Goal: Task Accomplishment & Management: Use online tool/utility

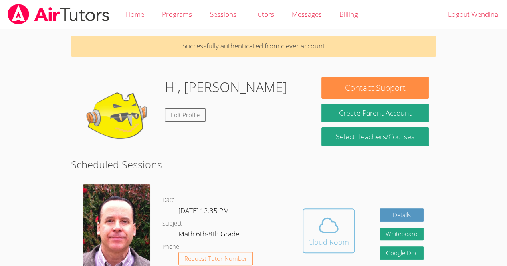
click at [332, 230] on icon at bounding box center [328, 225] width 22 height 22
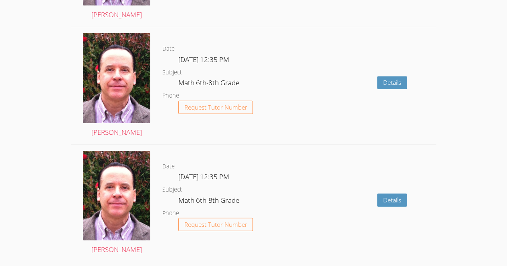
scroll to position [1224, 0]
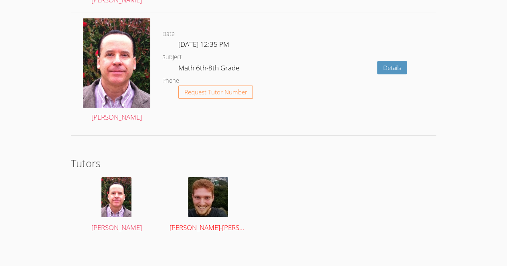
click at [195, 193] on img at bounding box center [208, 197] width 40 height 40
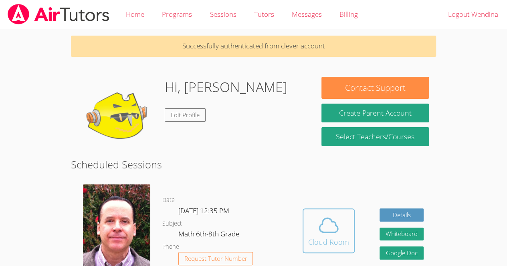
click at [328, 233] on icon at bounding box center [328, 225] width 22 height 22
click at [324, 228] on icon at bounding box center [328, 225] width 22 height 22
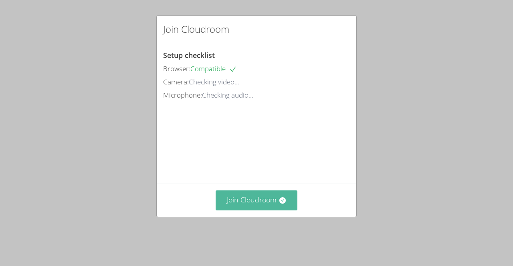
click at [269, 208] on button "Join Cloudroom" at bounding box center [256, 201] width 82 height 20
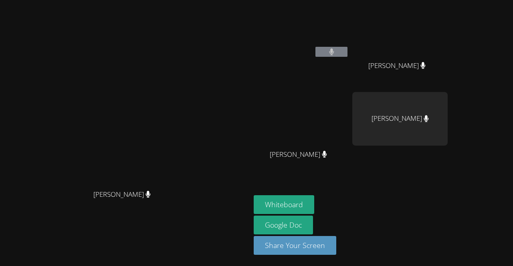
click at [315, 52] on button at bounding box center [331, 52] width 32 height 10
click at [318, 54] on button at bounding box center [331, 52] width 32 height 10
click at [277, 207] on button "Whiteboard" at bounding box center [284, 204] width 60 height 19
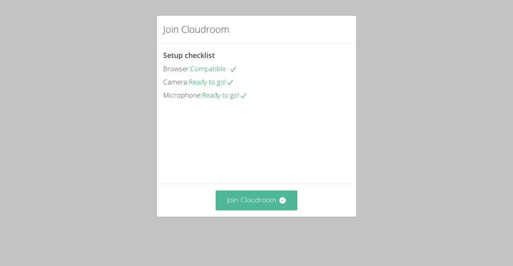
click at [261, 210] on button "Join Cloudroom" at bounding box center [256, 201] width 82 height 20
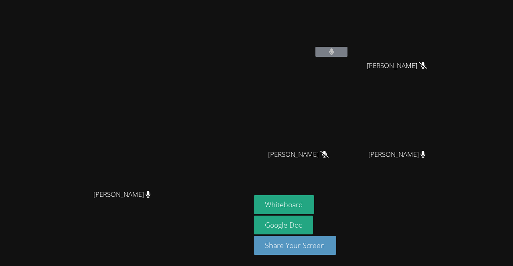
click at [347, 52] on button at bounding box center [331, 52] width 32 height 10
click at [347, 51] on button at bounding box center [331, 52] width 32 height 10
click at [334, 52] on icon at bounding box center [331, 51] width 5 height 7
click at [347, 53] on button at bounding box center [331, 52] width 32 height 10
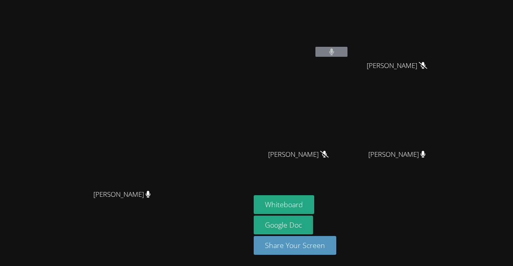
click at [347, 55] on button at bounding box center [331, 52] width 32 height 10
click at [347, 56] on button at bounding box center [331, 52] width 32 height 10
click at [314, 201] on button "Whiteboard" at bounding box center [284, 204] width 60 height 19
click at [347, 55] on button at bounding box center [331, 52] width 32 height 10
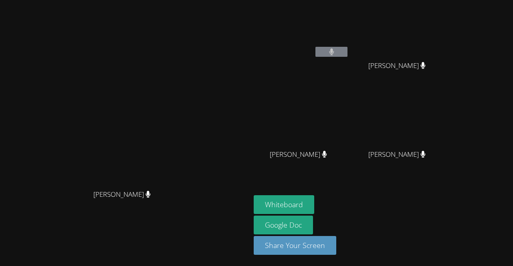
click at [334, 52] on icon at bounding box center [331, 51] width 5 height 7
click at [314, 203] on button "Whiteboard" at bounding box center [284, 204] width 60 height 19
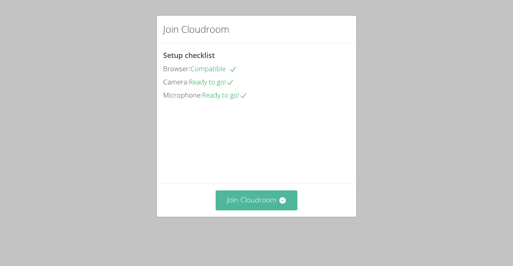
click at [262, 210] on button "Join Cloudroom" at bounding box center [256, 201] width 82 height 20
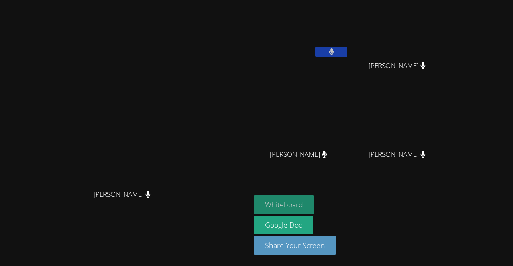
click at [314, 208] on button "Whiteboard" at bounding box center [284, 204] width 60 height 19
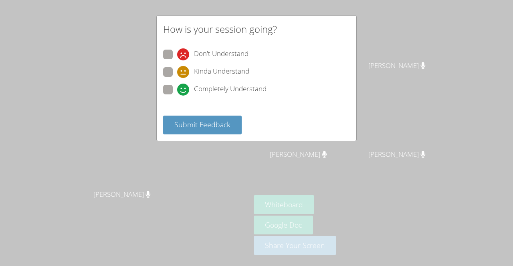
click at [172, 69] on label "Kinda Understand" at bounding box center [206, 72] width 86 height 11
click at [177, 69] on input "Kinda Understand" at bounding box center [180, 70] width 7 height 7
radio input "true"
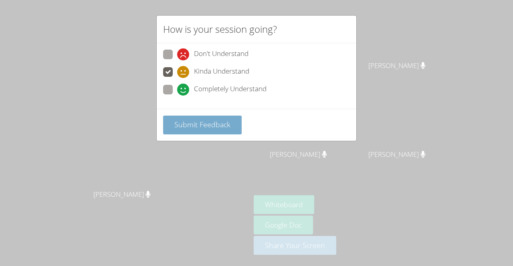
click at [215, 120] on span "Submit Feedback" at bounding box center [202, 125] width 56 height 10
